Goal: Go to known website: Access a specific website the user already knows

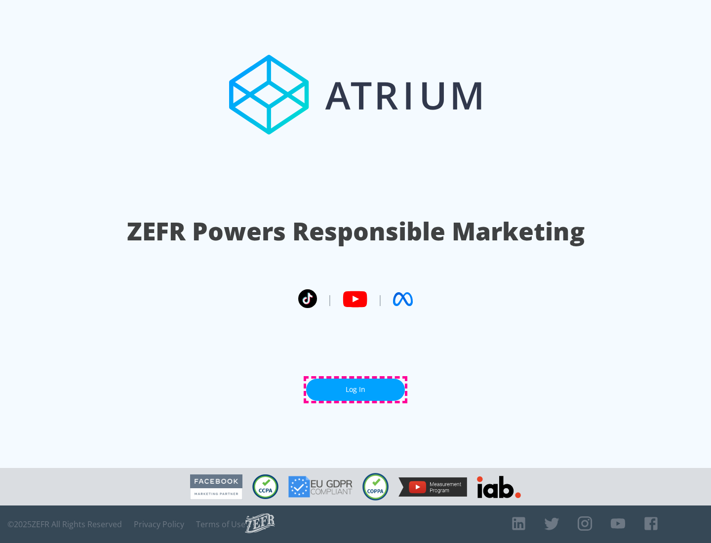
click at [355, 389] on link "Log In" at bounding box center [355, 390] width 99 height 22
